Goal: Task Accomplishment & Management: Manage account settings

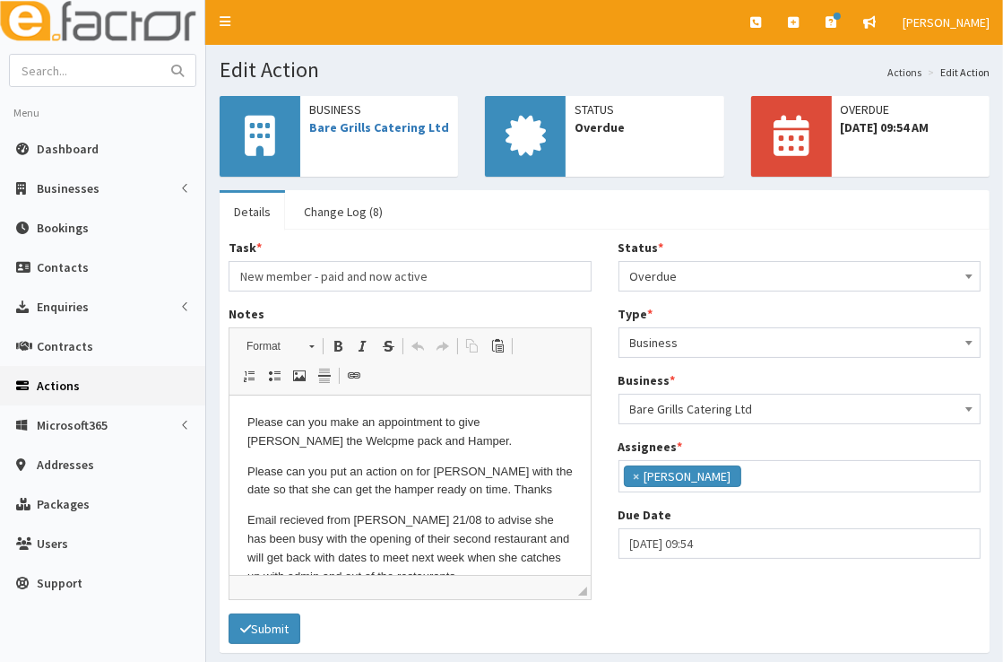
scroll to position [212, 0]
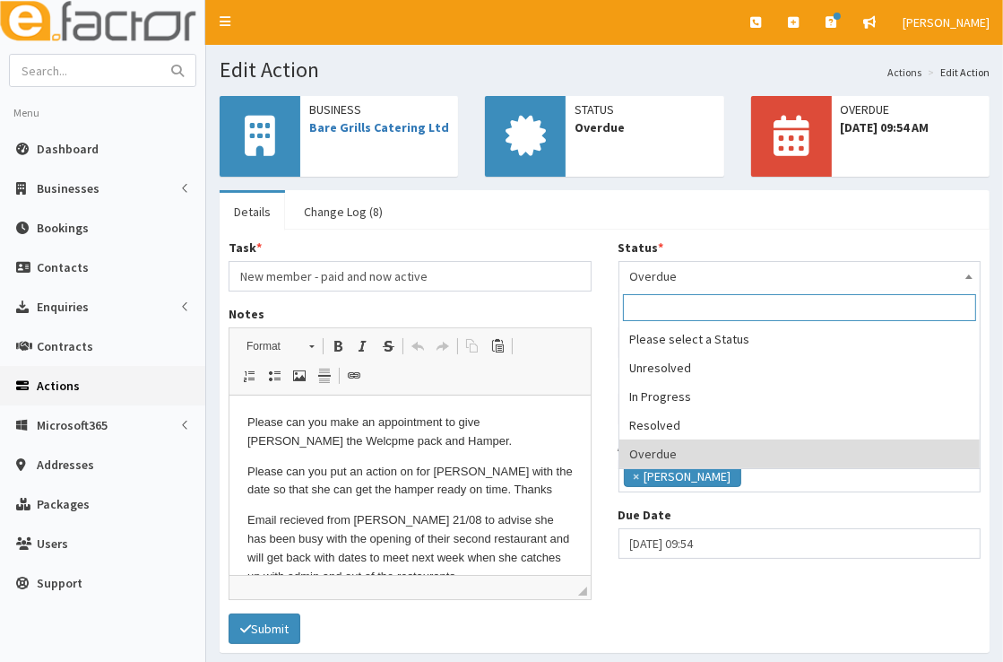
click at [696, 280] on span "Overdue" at bounding box center [800, 276] width 340 height 25
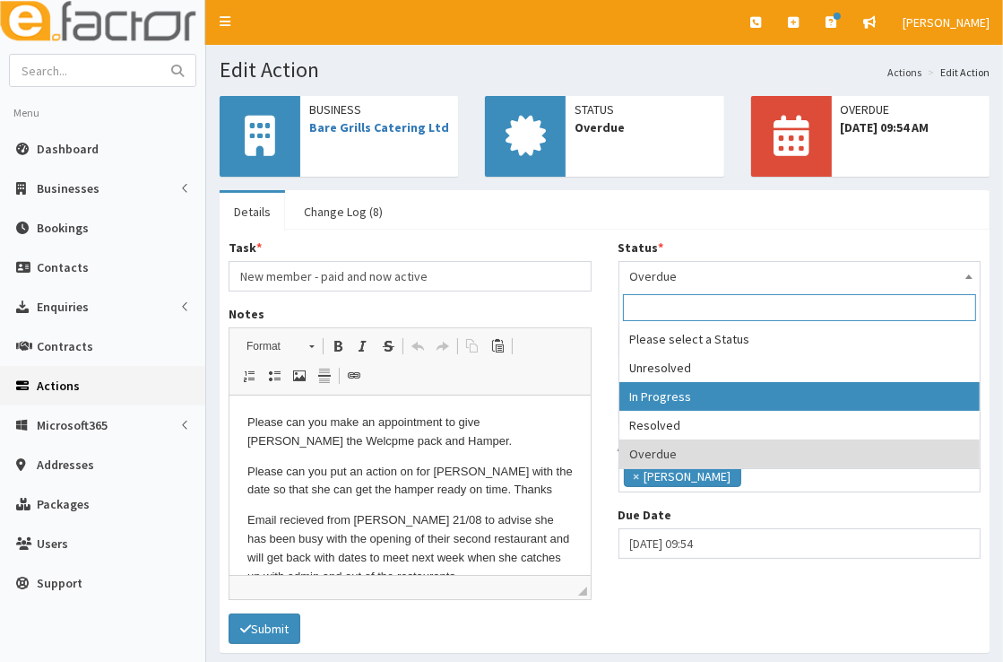
select select "2"
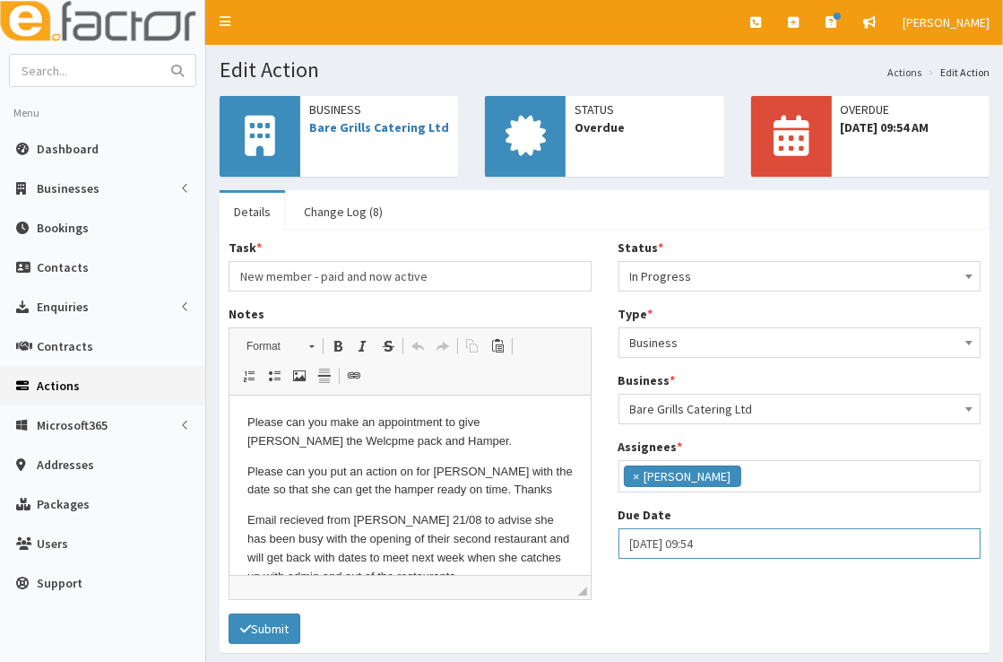
click at [696, 541] on input "09-09-2025 09:54" at bounding box center [800, 543] width 363 height 30
select select "9"
select select "54"
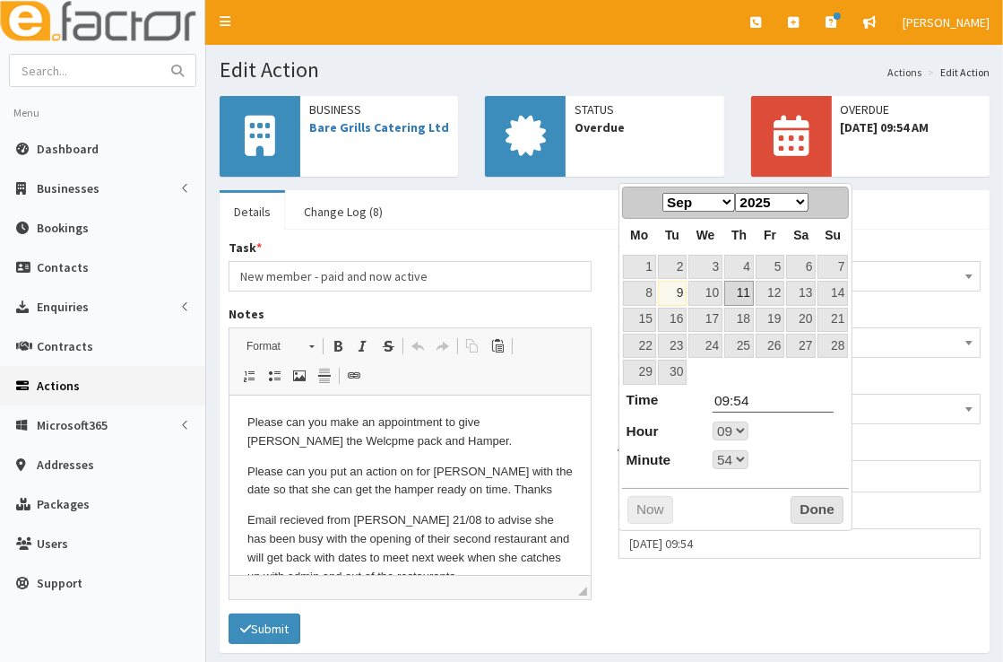
click at [747, 294] on link "11" at bounding box center [740, 293] width 30 height 24
type input "11-09-2025 09:54"
select select "9"
select select "54"
click at [810, 500] on button "Done" at bounding box center [817, 510] width 53 height 29
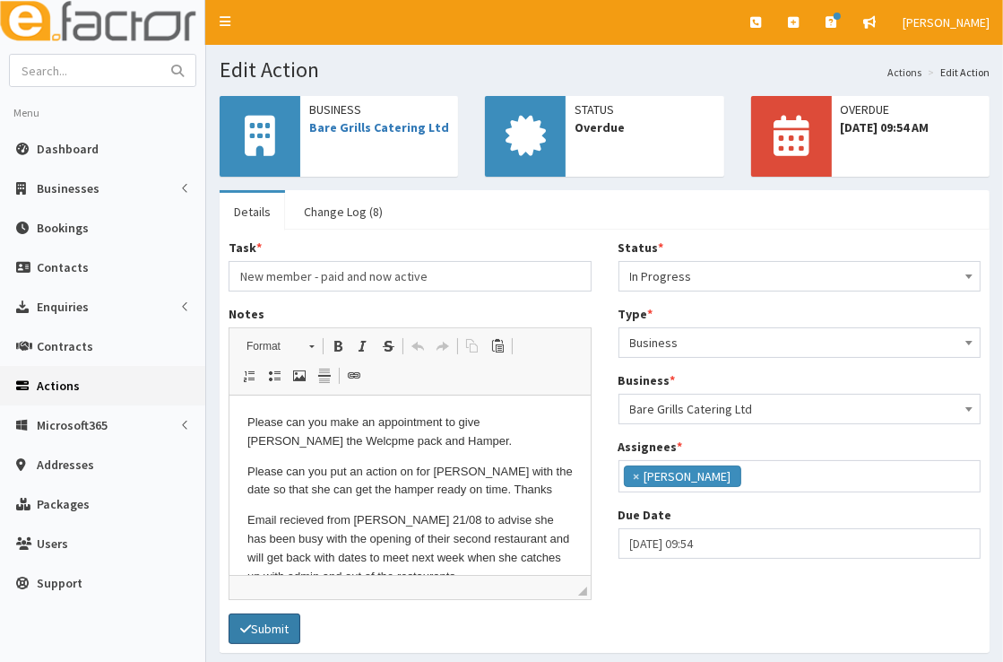
click at [274, 626] on button "Submit" at bounding box center [265, 628] width 72 height 30
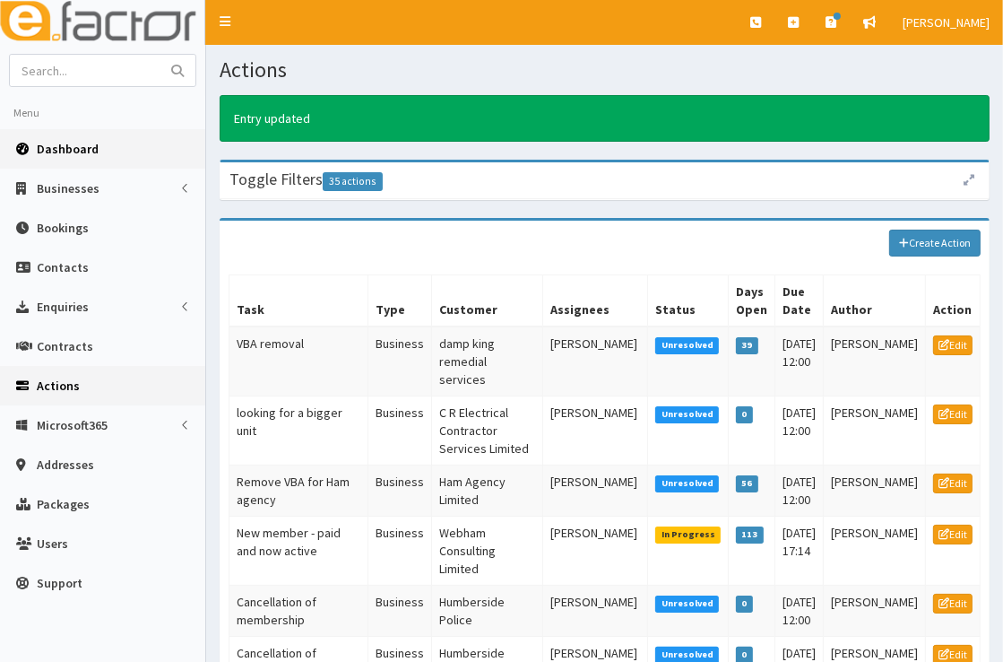
click at [121, 143] on link "Dashboard" at bounding box center [102, 148] width 205 height 39
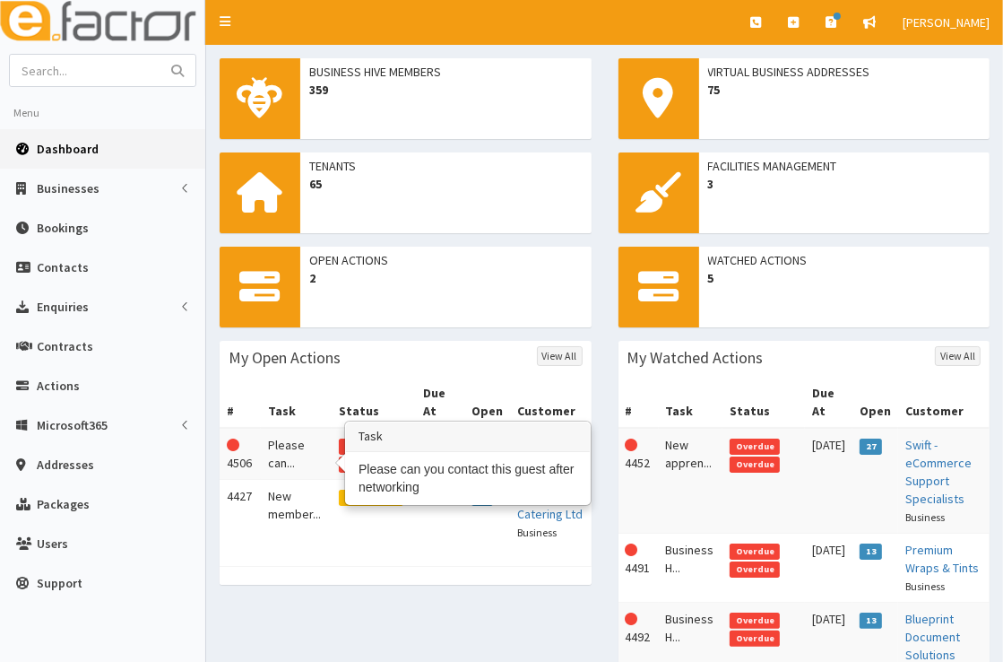
click at [290, 454] on td "Please can..." at bounding box center [296, 454] width 71 height 52
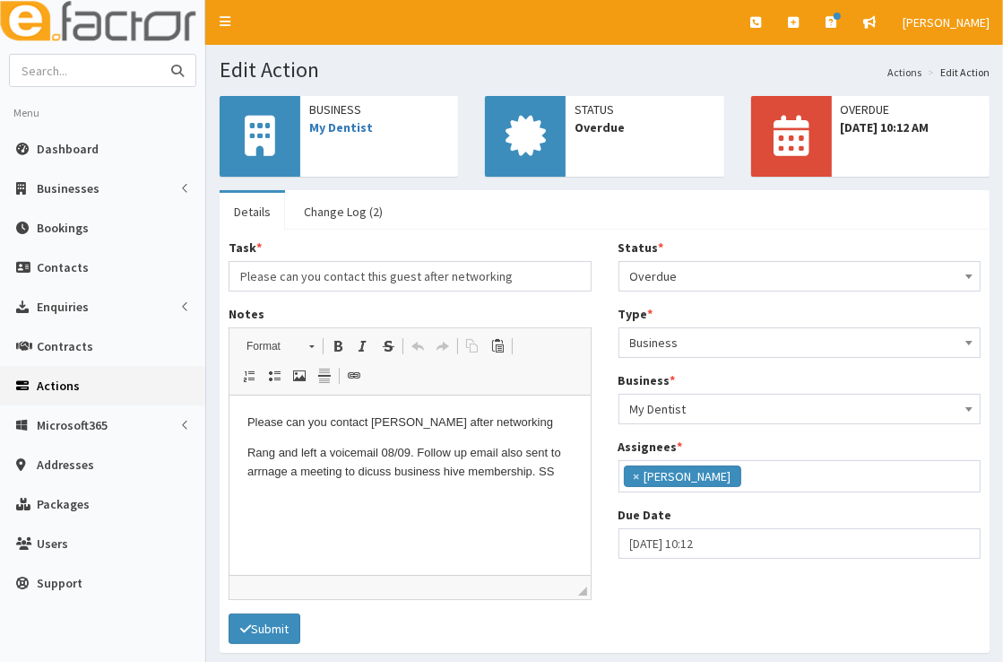
click at [143, 70] on input "text" at bounding box center [85, 70] width 151 height 31
type input "language is everything"
click at [160, 55] on button "submit" at bounding box center [178, 70] width 36 height 31
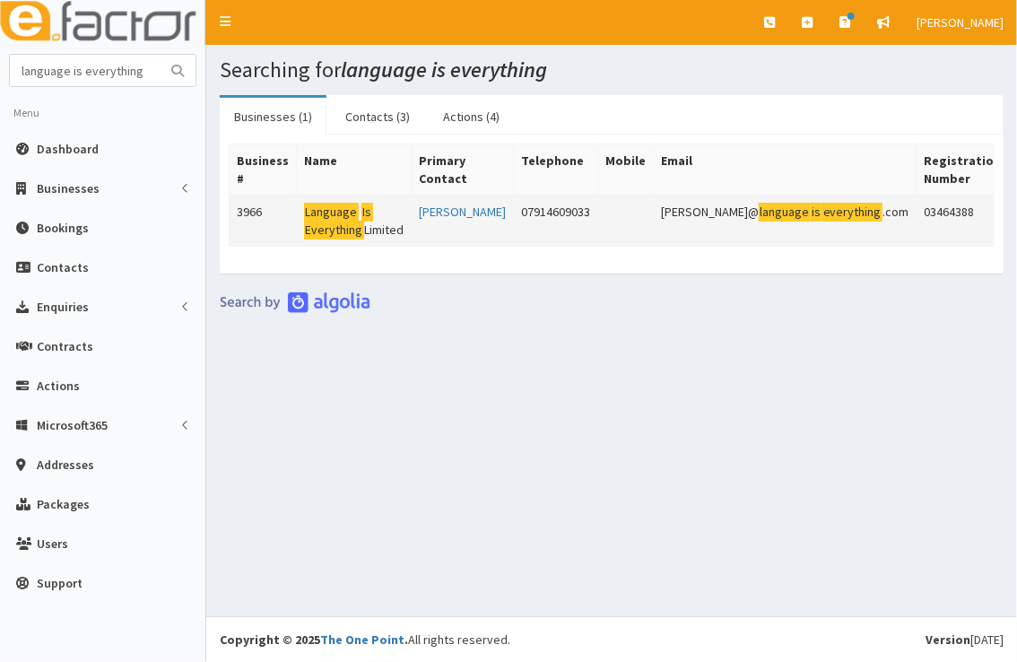
click at [331, 216] on mark "Language" at bounding box center [331, 212] width 55 height 19
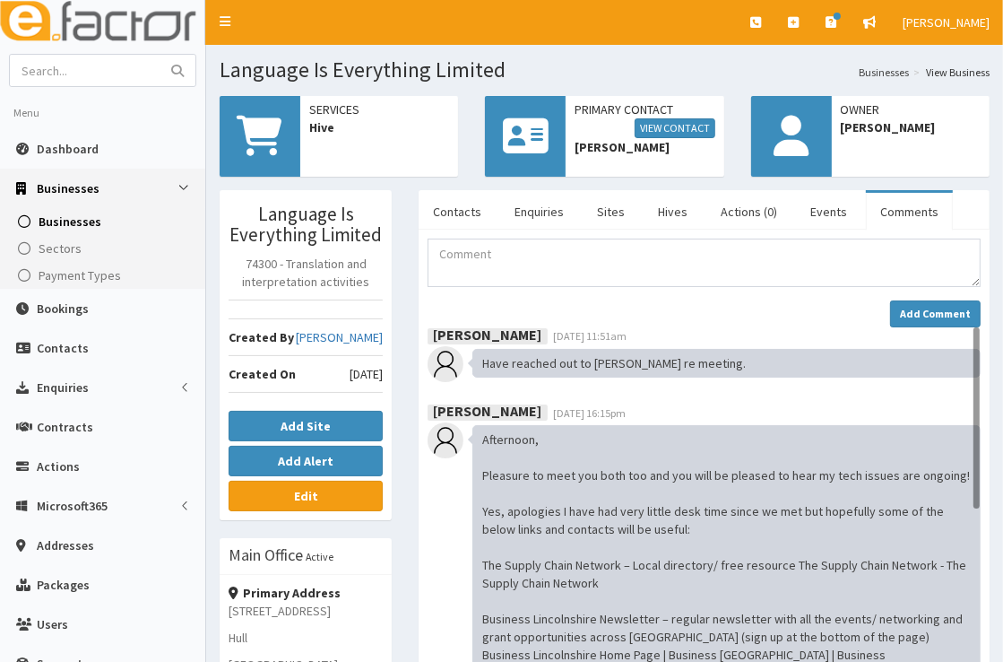
click at [355, 136] on div "Services Hive" at bounding box center [379, 118] width 158 height 45
click at [333, 135] on span "Hive" at bounding box center [379, 127] width 140 height 18
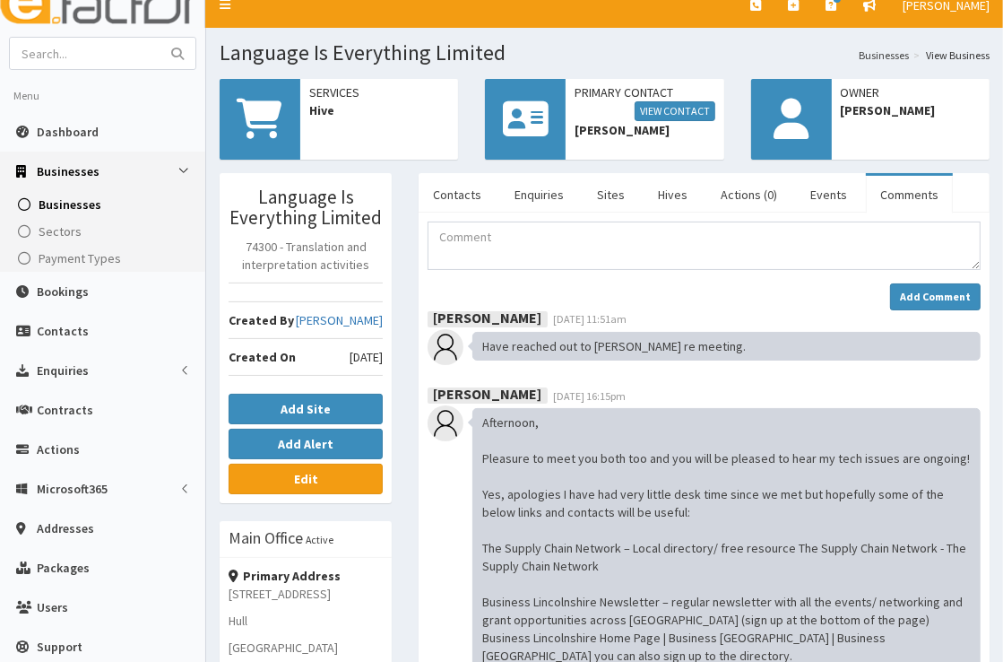
scroll to position [19, 0]
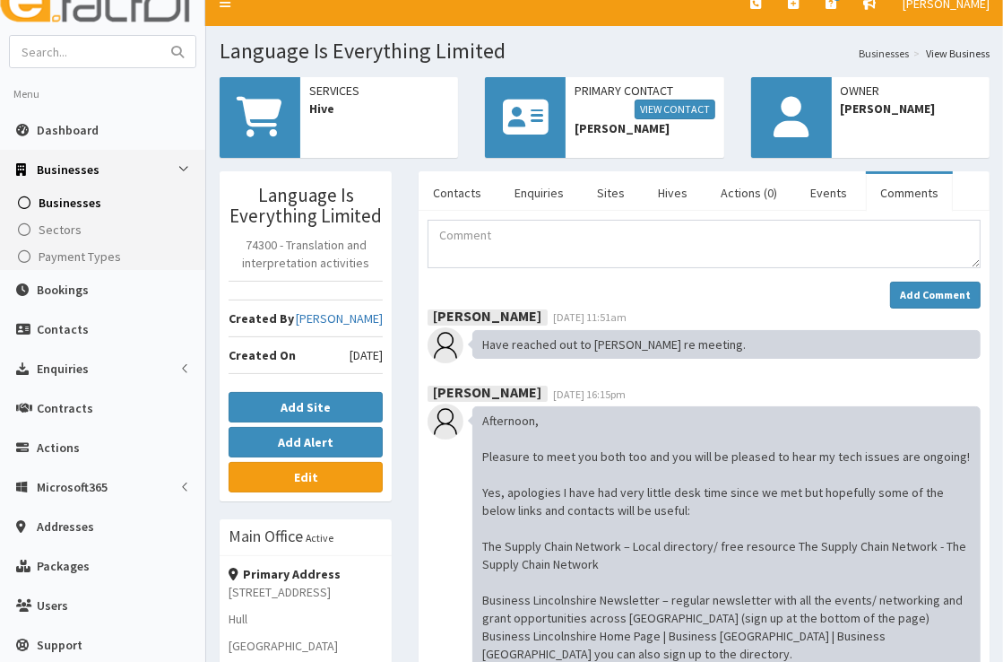
click at [681, 120] on span "Darcie Notarantonio" at bounding box center [645, 128] width 140 height 18
click at [700, 102] on link "View Contact" at bounding box center [675, 110] width 81 height 20
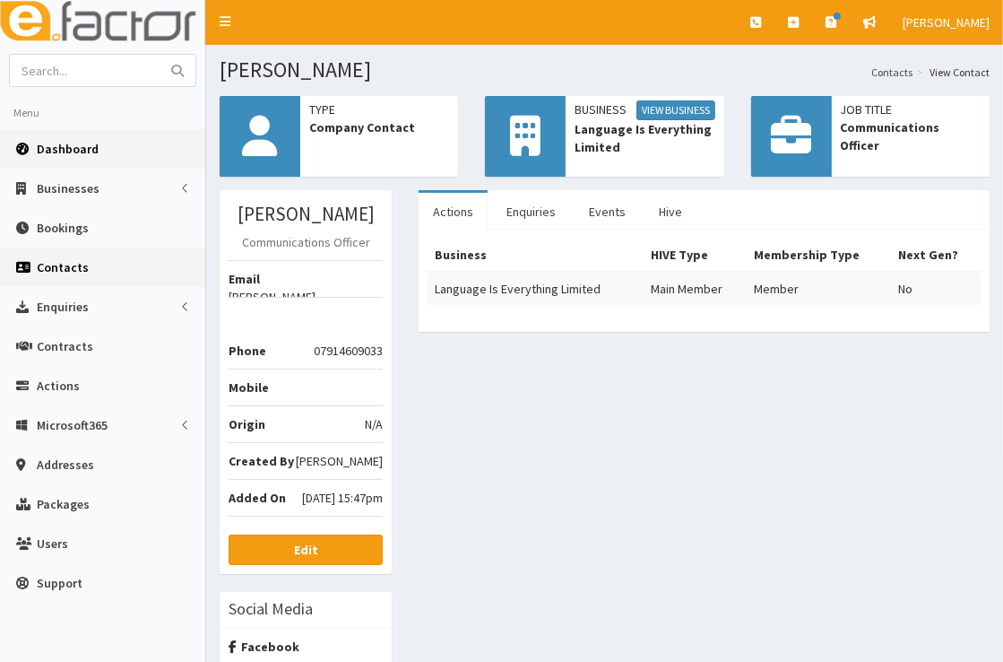
click at [77, 154] on span "Dashboard" at bounding box center [68, 149] width 62 height 16
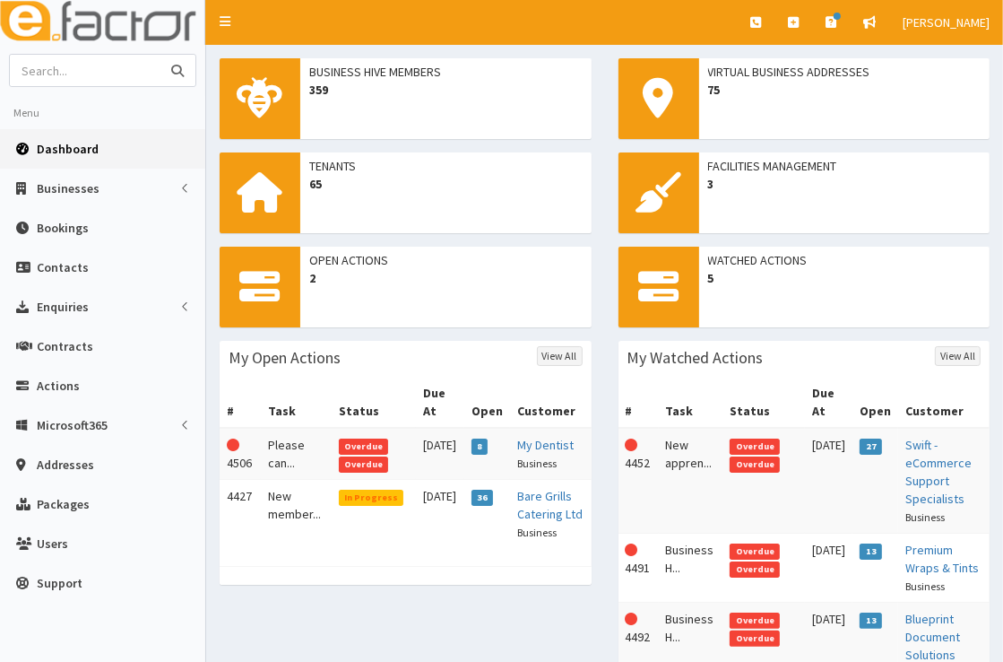
click at [65, 67] on input "text" at bounding box center [85, 70] width 151 height 31
type input "simplfy cleaning"
click at [115, 148] on link "Dashboard" at bounding box center [102, 148] width 205 height 39
